Goal: Task Accomplishment & Management: Manage account settings

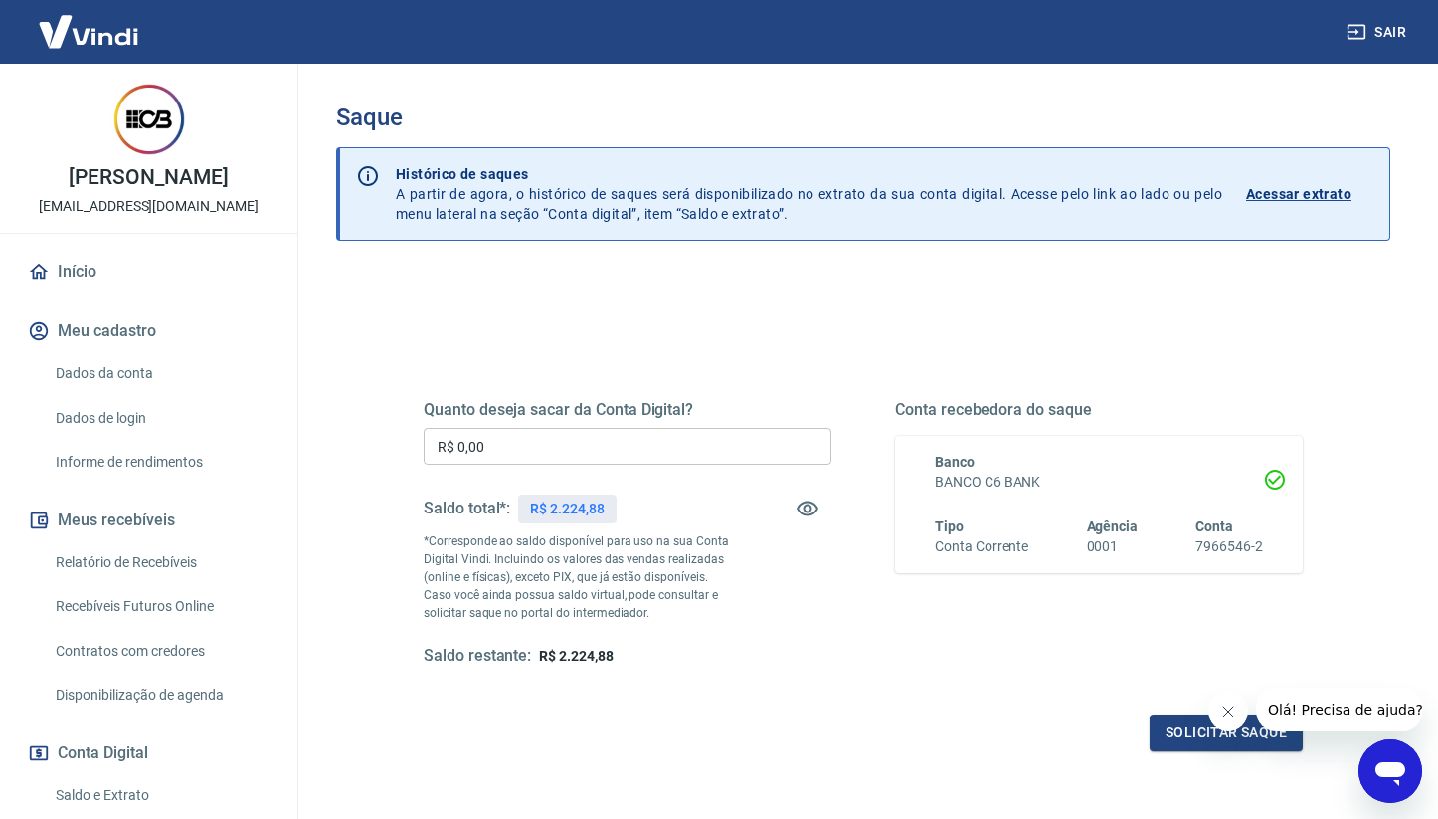
click at [595, 478] on div "Quanto deseja sacar da Conta Digital? R$ 0,00 ​ Saldo total*: R$ 2.224,88 *Corr…" at bounding box center [628, 533] width 408 height 267
click at [605, 459] on input "R$ 0,00" at bounding box center [628, 446] width 408 height 37
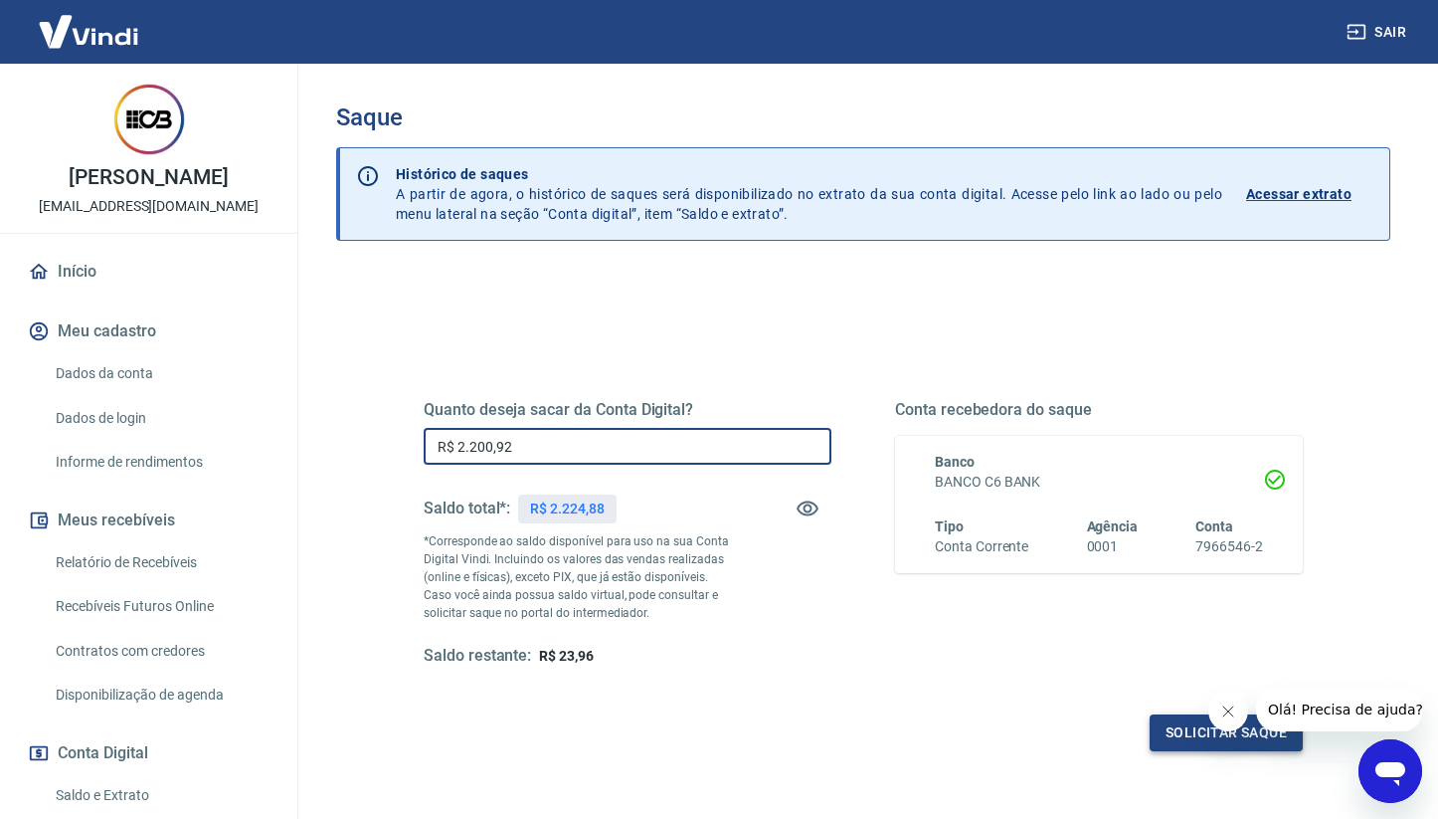
type input "R$ 2.200,92"
click at [1199, 728] on button "Solicitar saque" at bounding box center [1226, 732] width 153 height 37
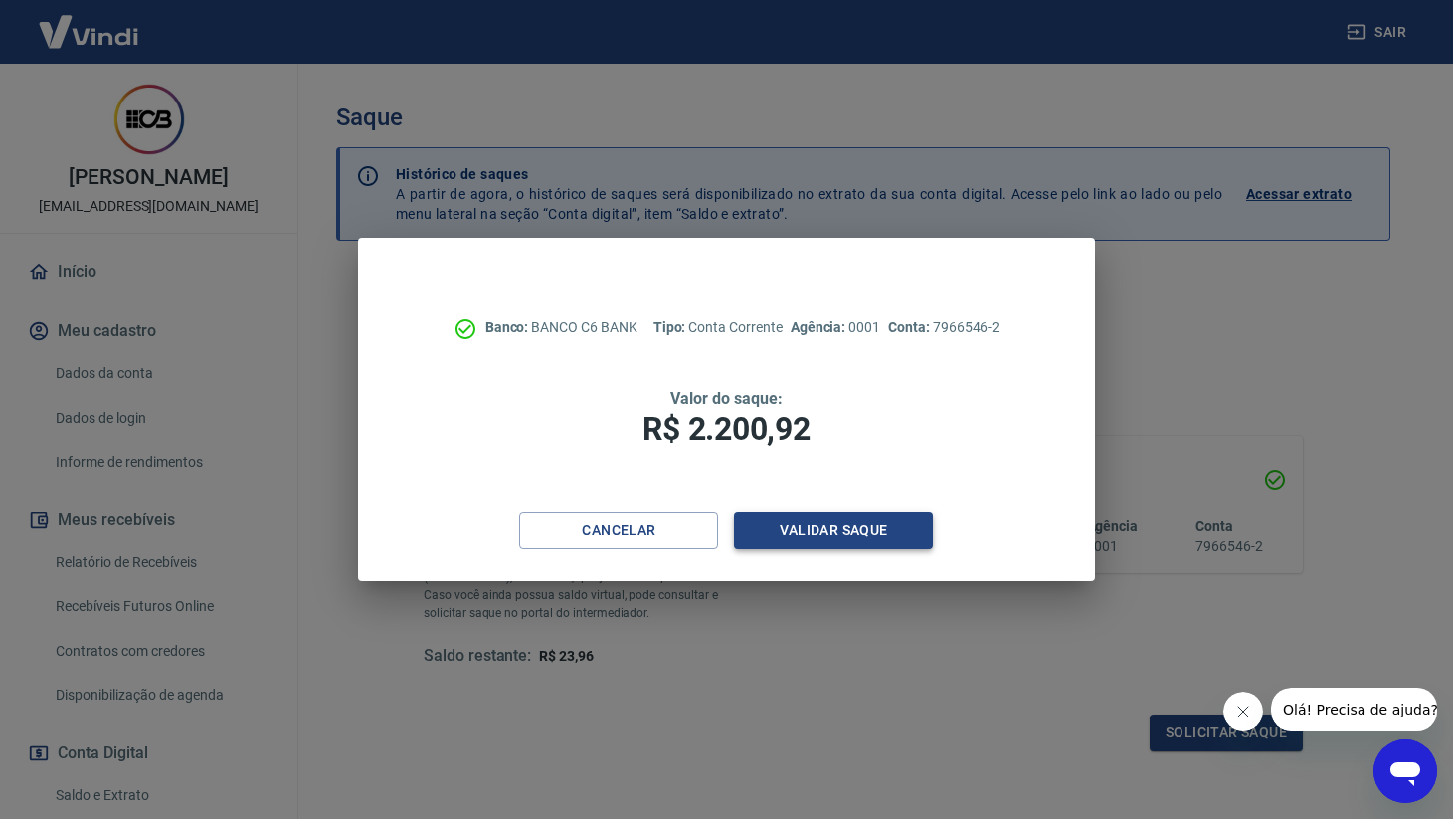
click at [875, 532] on button "Validar saque" at bounding box center [833, 530] width 199 height 37
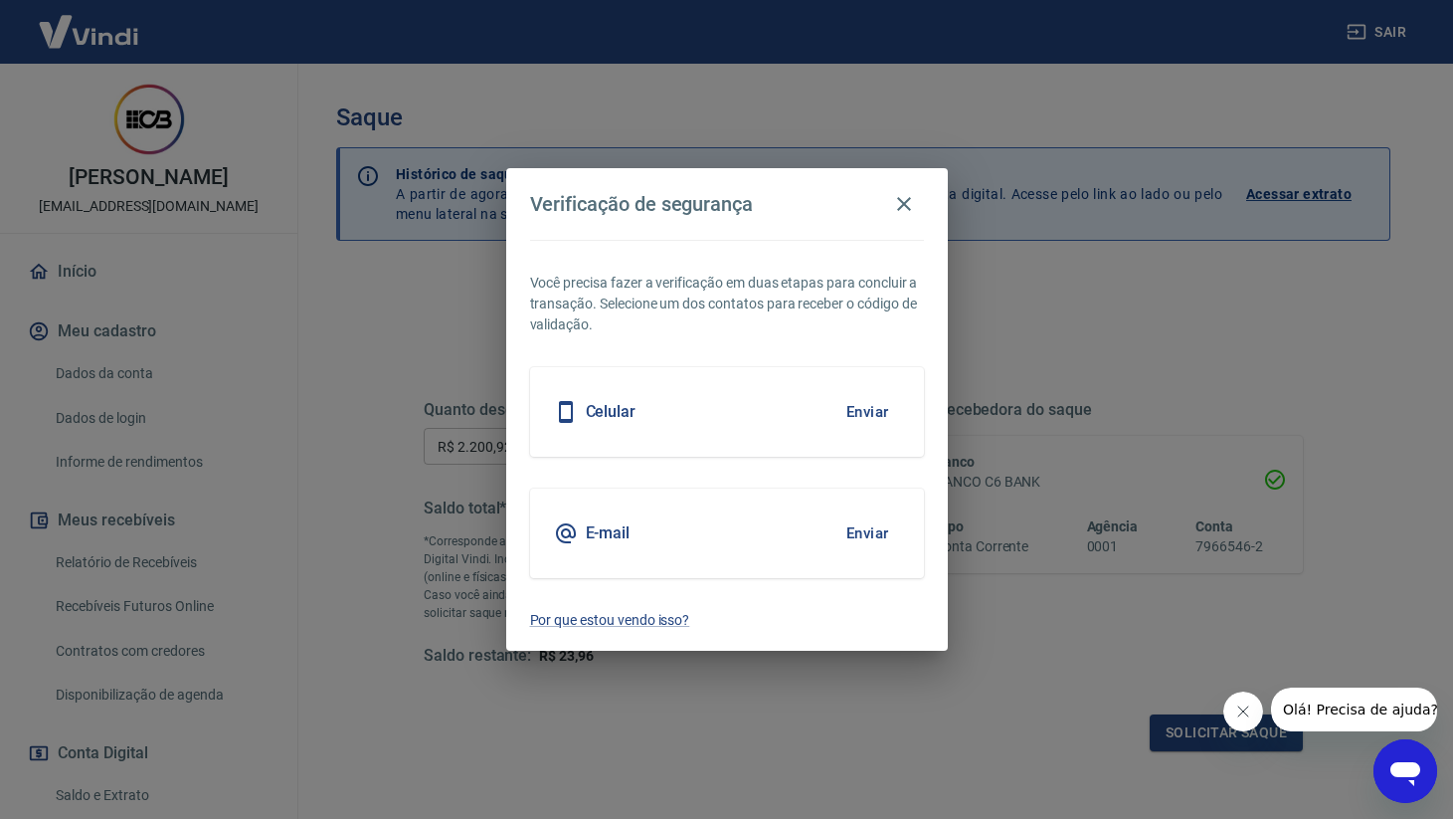
click at [866, 534] on button "Enviar" at bounding box center [868, 533] width 65 height 42
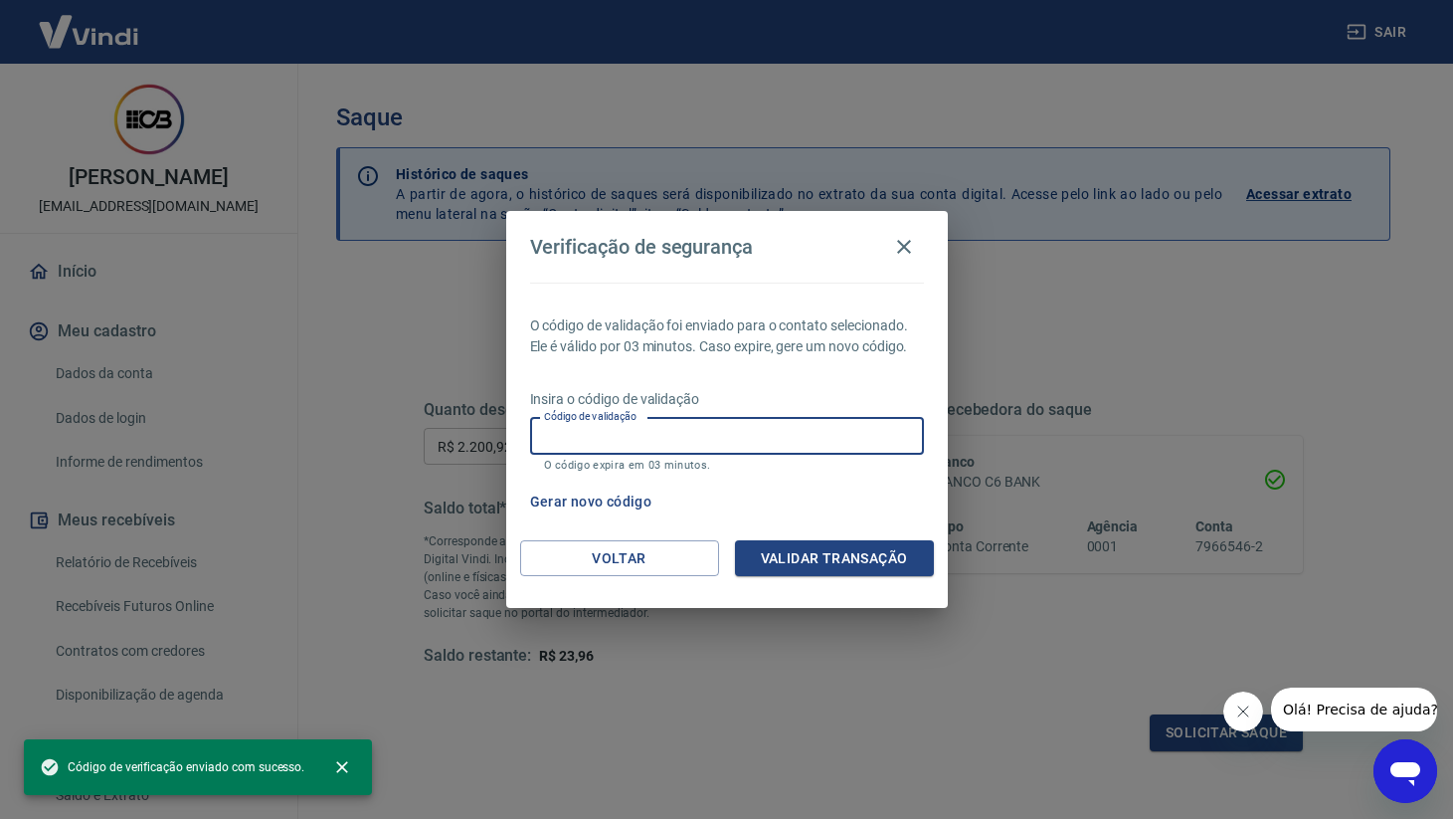
click at [679, 428] on input "Código de validação" at bounding box center [727, 436] width 394 height 37
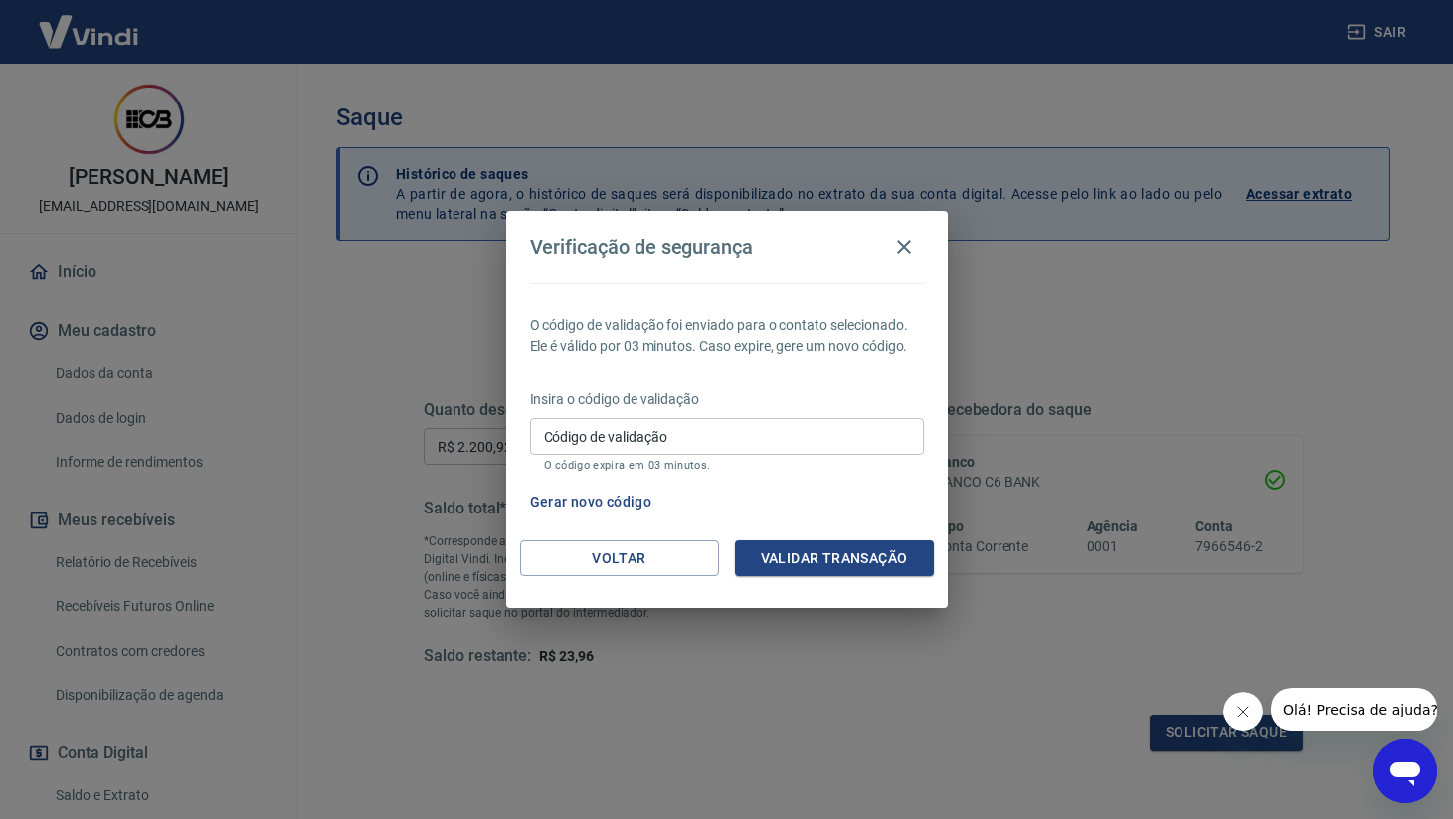
click at [1178, 311] on div "Verificação de segurança O código de validação foi enviado para o contato selec…" at bounding box center [726, 409] width 1453 height 819
click at [799, 450] on input "Código de validação" at bounding box center [727, 436] width 394 height 37
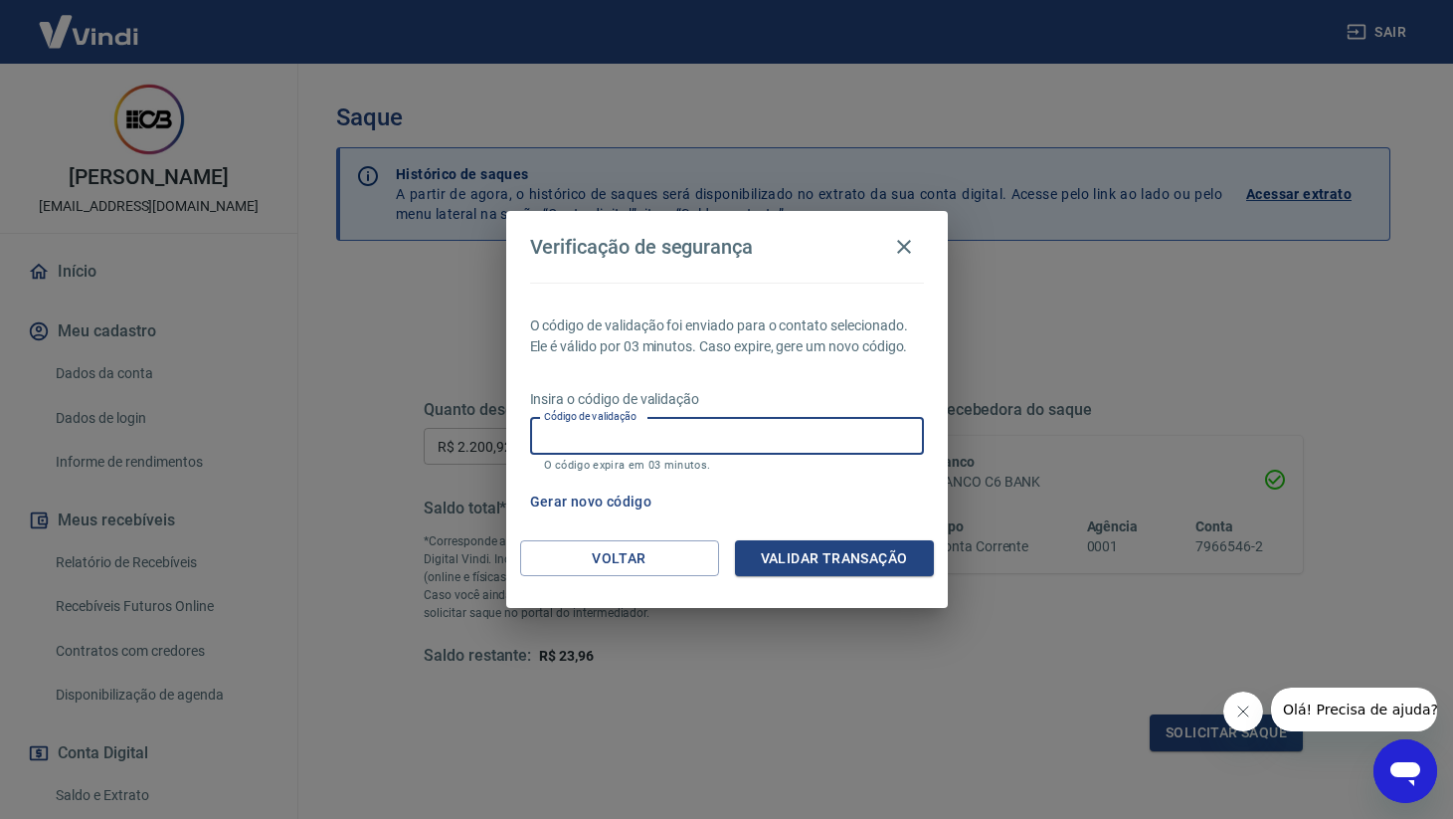
click at [703, 438] on input "Código de validação" at bounding box center [727, 436] width 394 height 37
paste input "328691"
type input "328691"
click at [827, 557] on button "Validar transação" at bounding box center [834, 558] width 199 height 37
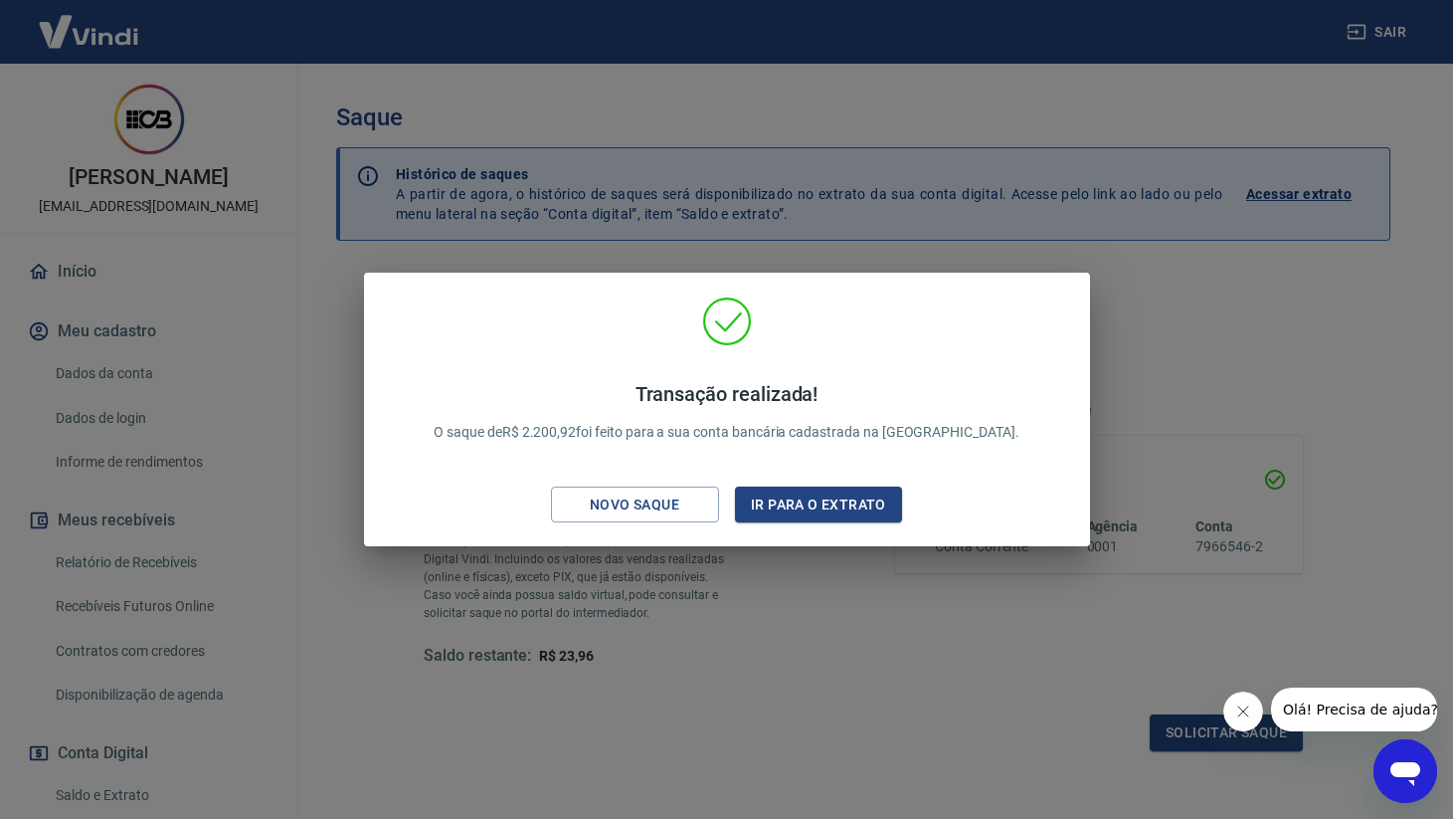
click at [789, 649] on div "Transação realizada! O saque de R$ 2.200,92 foi feito para a sua conta bancária…" at bounding box center [726, 409] width 1453 height 819
